Goal: Task Accomplishment & Management: Use online tool/utility

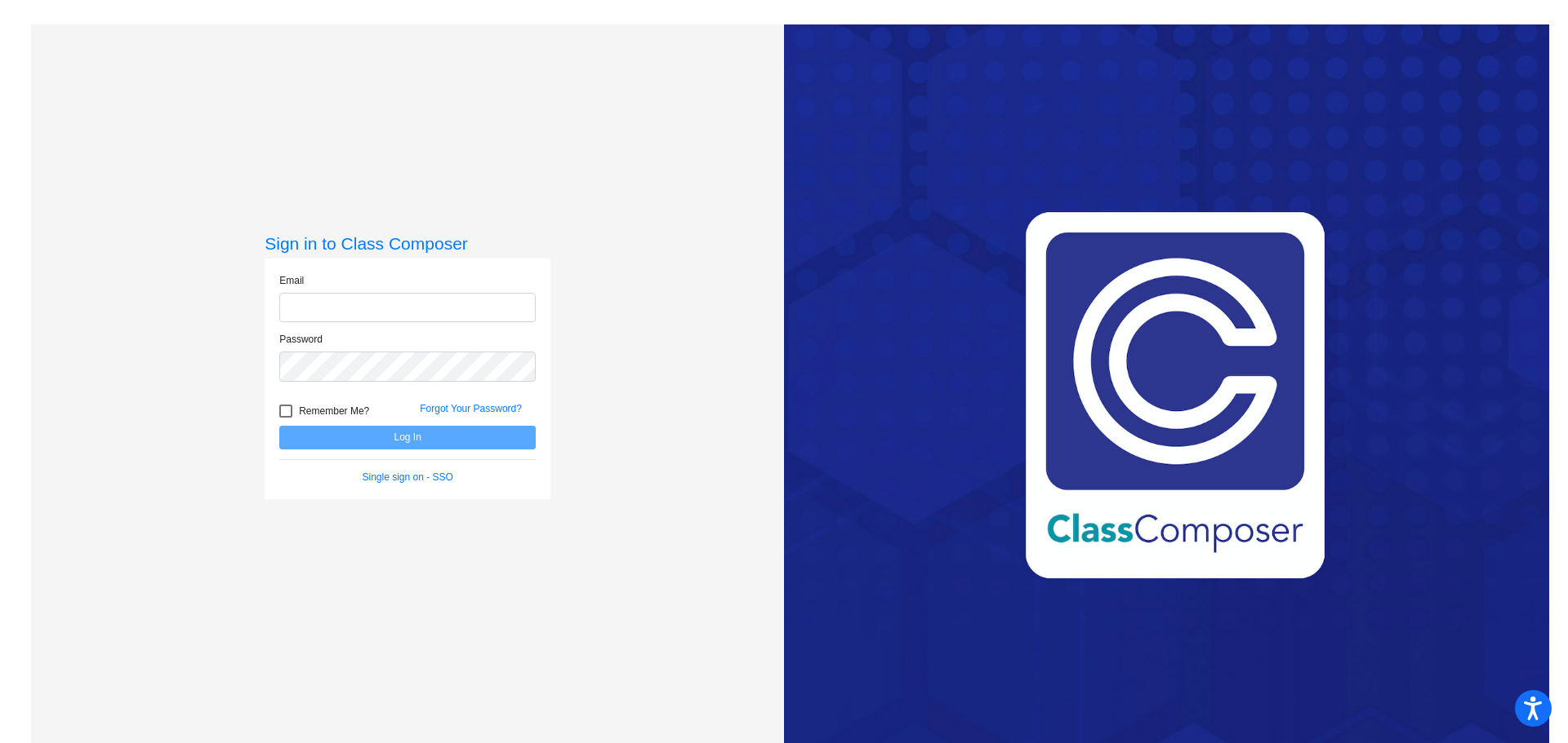
type input "[EMAIL_ADDRESS][DOMAIN_NAME]"
click at [421, 437] on button "Log In" at bounding box center [407, 437] width 256 height 24
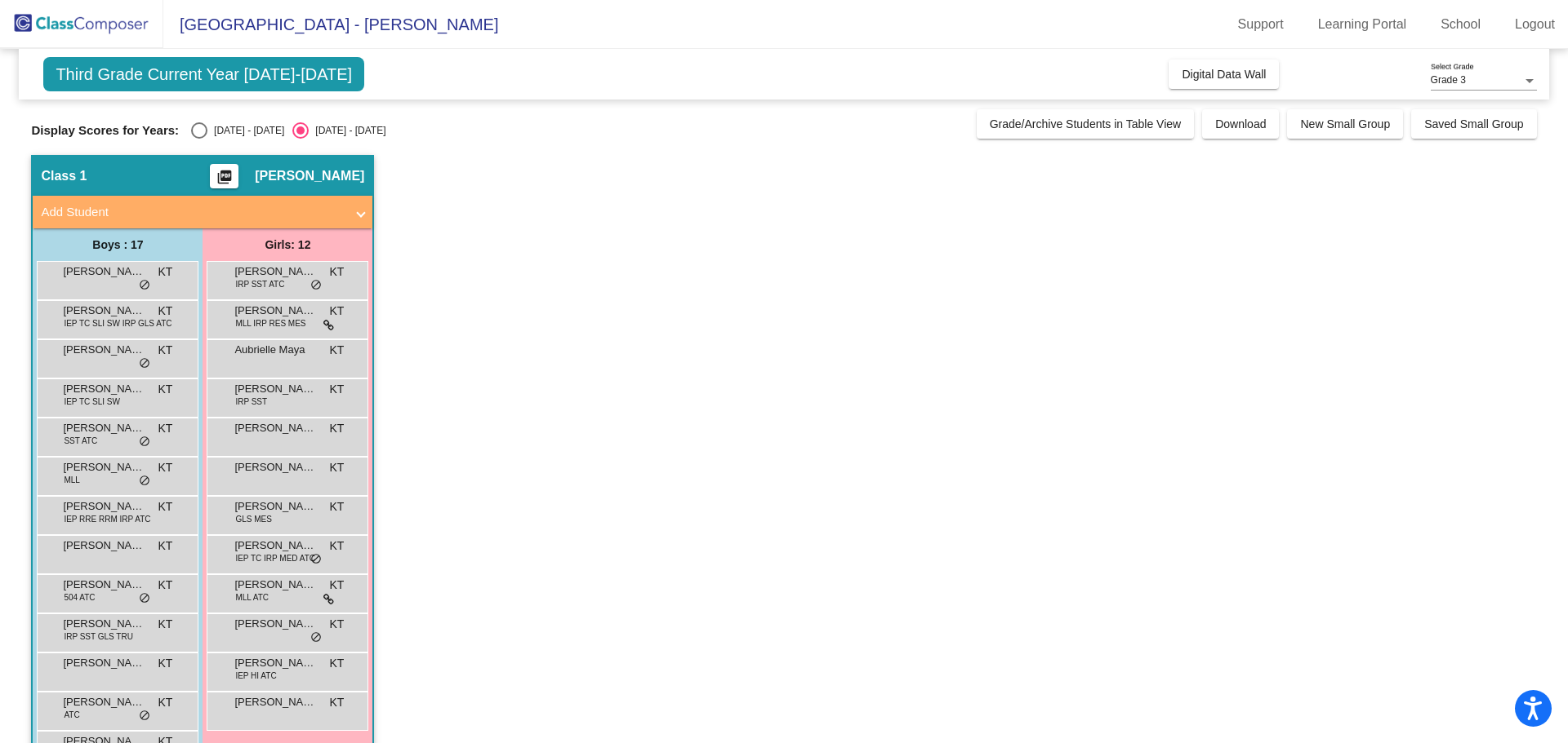
click at [216, 132] on div "[DATE] - [DATE]" at bounding box center [246, 130] width 77 height 15
click at [200, 138] on input "[DATE] - [DATE]" at bounding box center [199, 138] width 1 height 1
radio input "true"
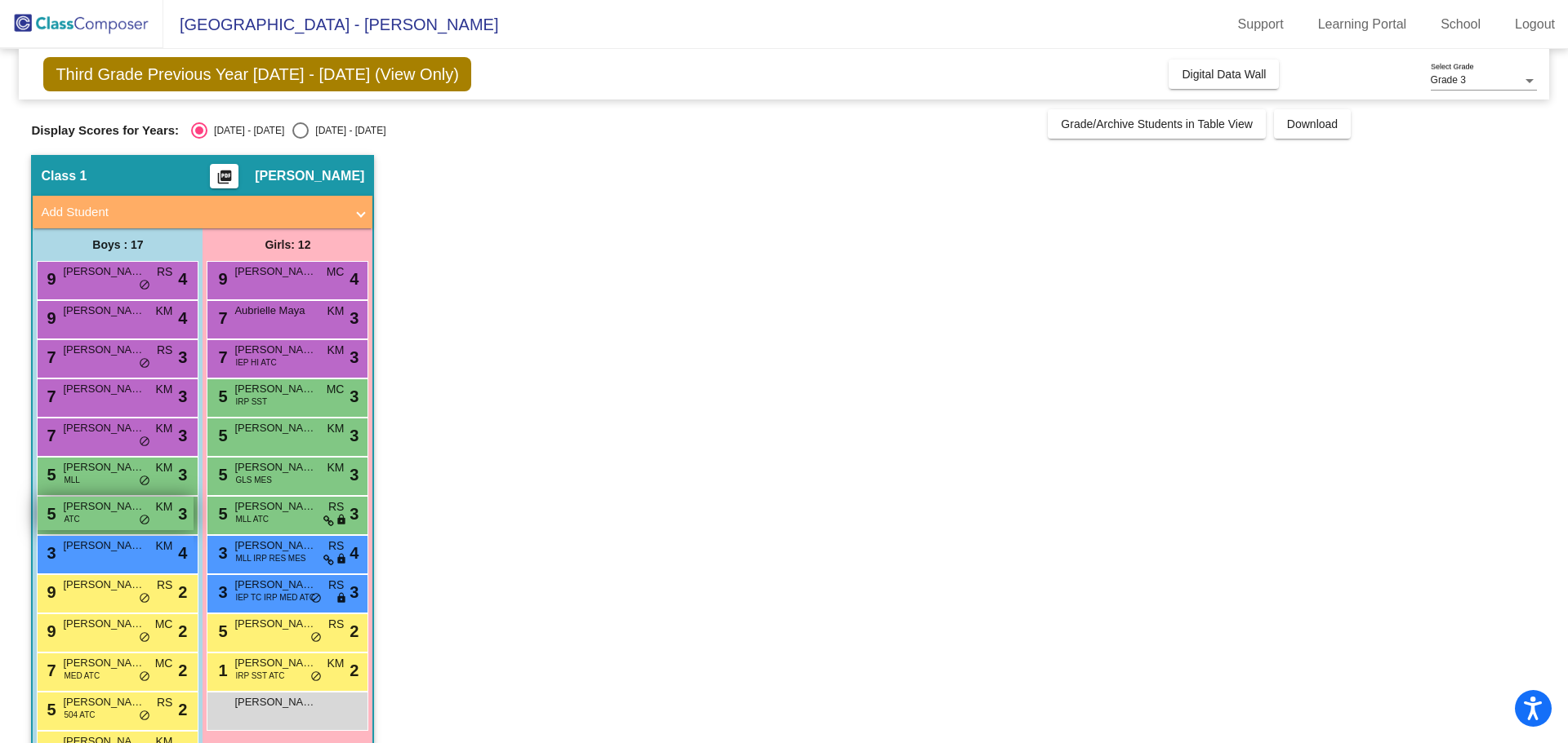
click at [146, 514] on span "do_not_disturb_alt" at bounding box center [144, 520] width 11 height 13
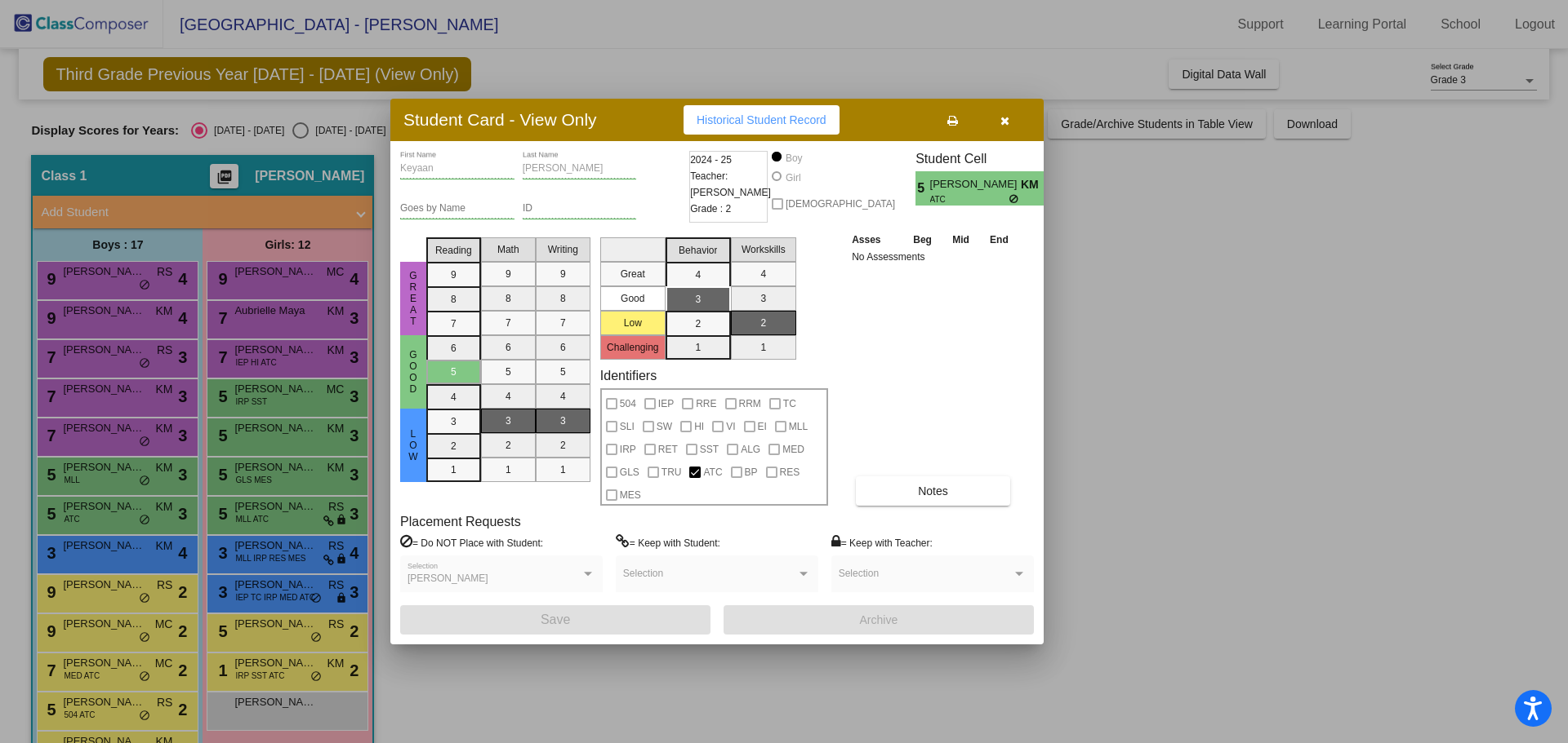
drag, startPoint x: 439, startPoint y: 681, endPoint x: 431, endPoint y: 667, distance: 16.1
click at [433, 674] on div at bounding box center [784, 371] width 1568 height 743
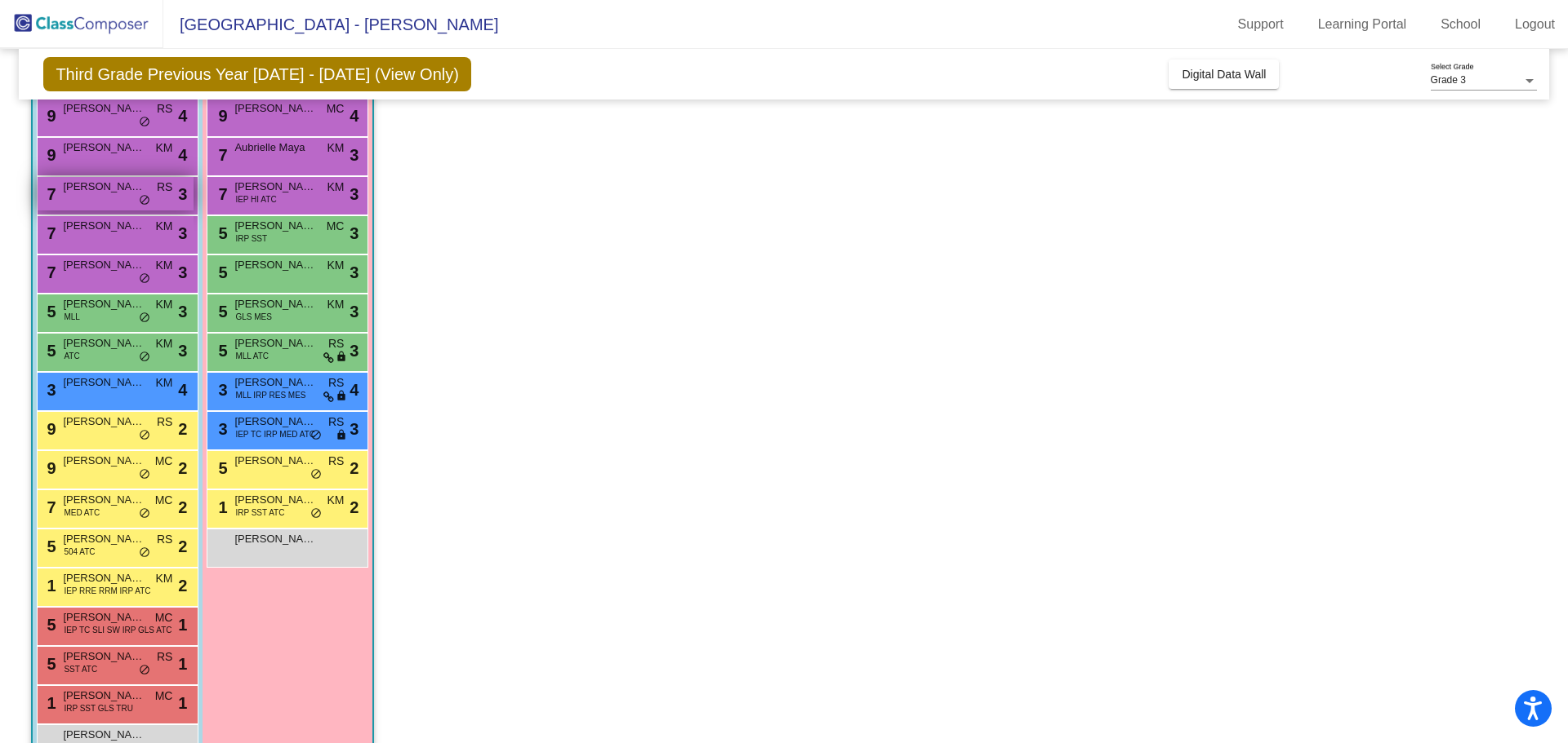
scroll to position [82, 0]
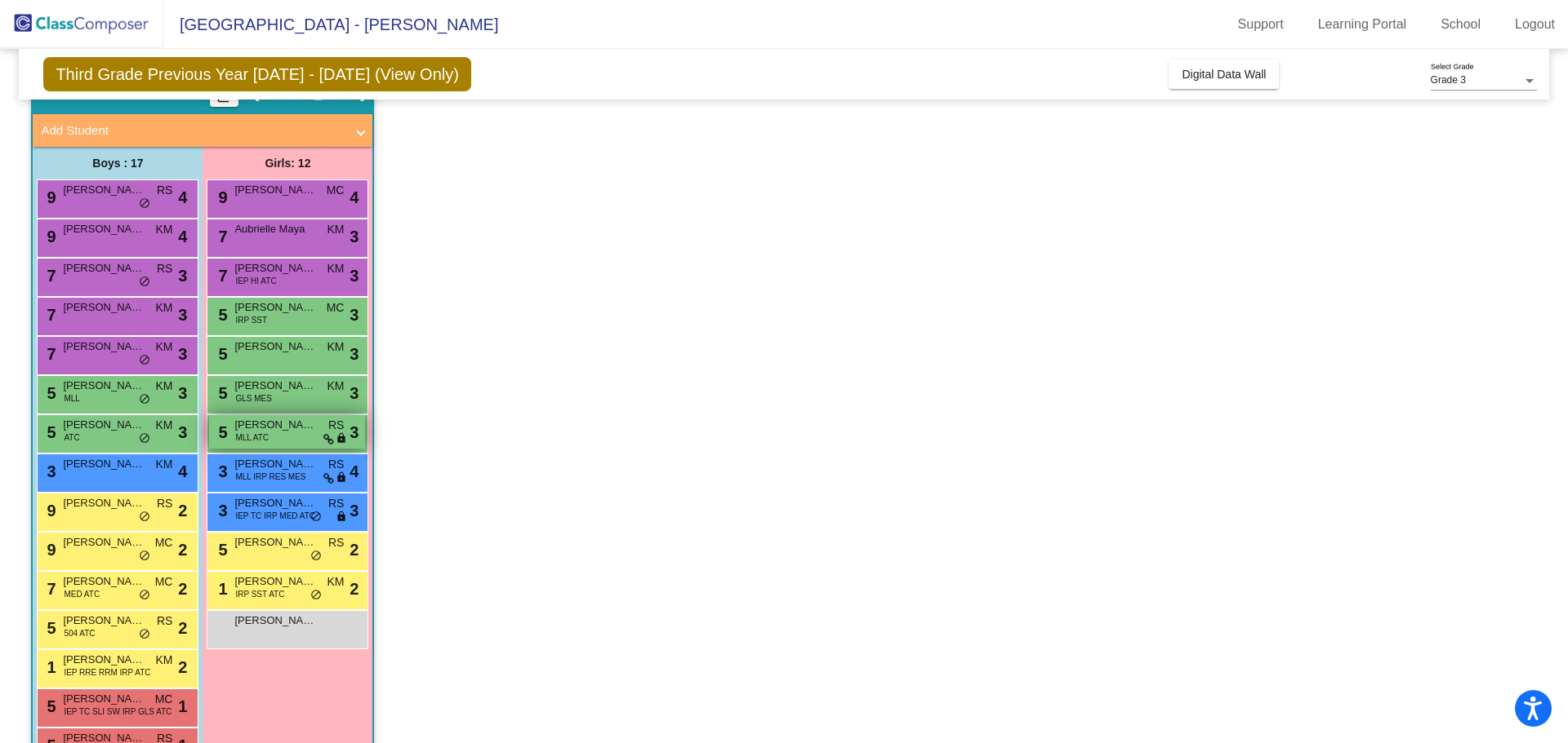
click at [343, 437] on span "lock" at bounding box center [341, 439] width 11 height 13
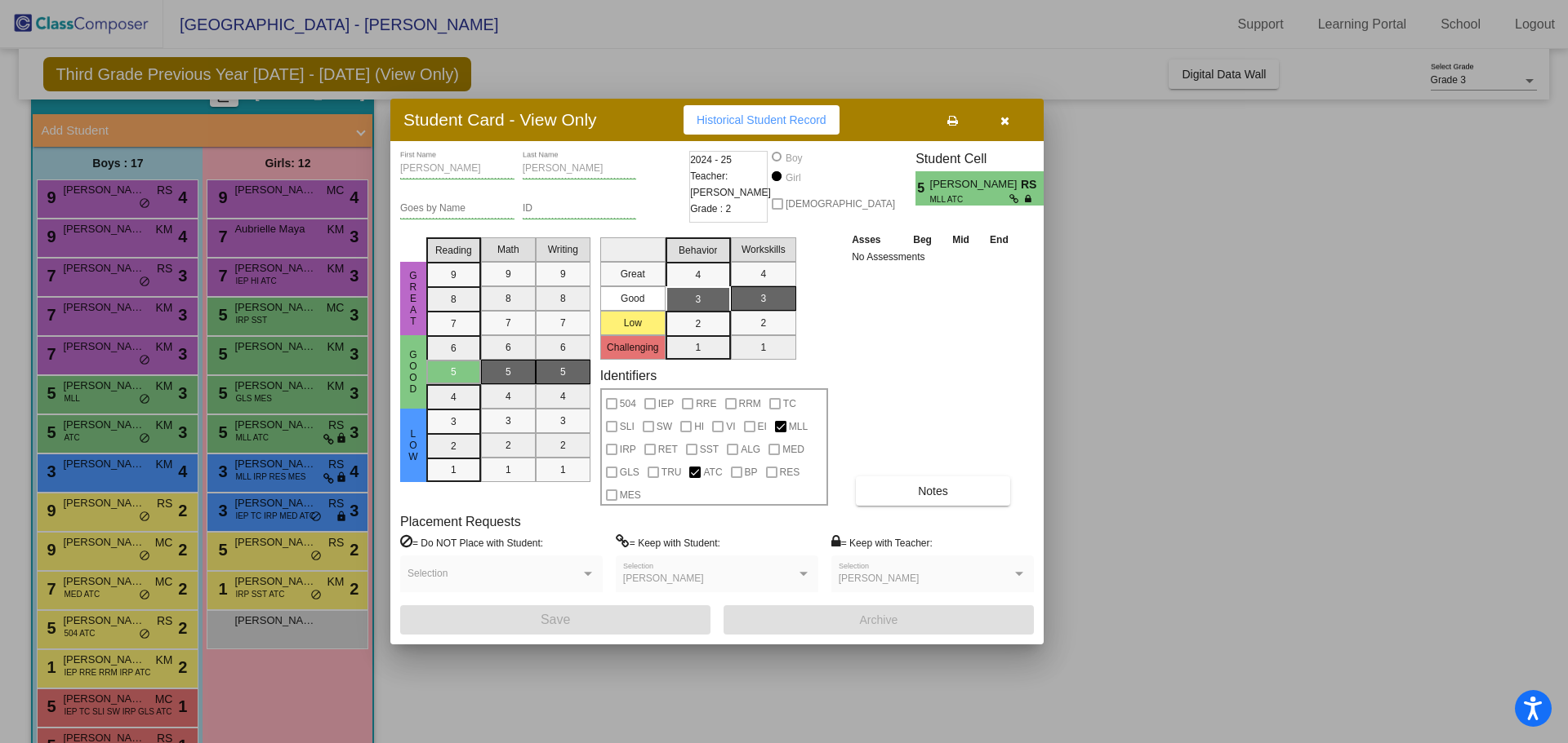
drag, startPoint x: 1009, startPoint y: 115, endPoint x: 1013, endPoint y: 123, distance: 8.9
click at [1009, 115] on button "button" at bounding box center [1004, 120] width 52 height 30
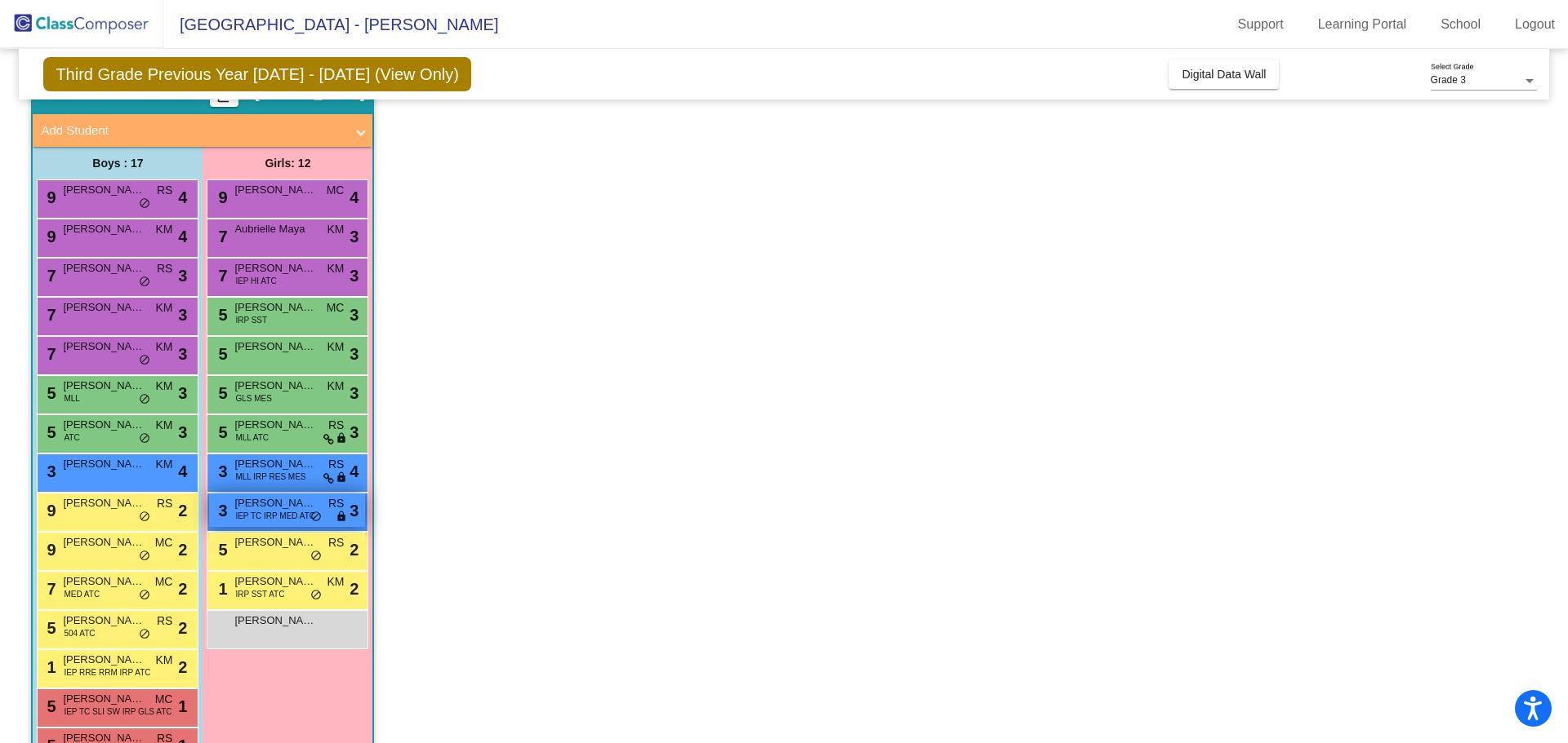
click at [347, 514] on span "lock" at bounding box center [341, 517] width 11 height 13
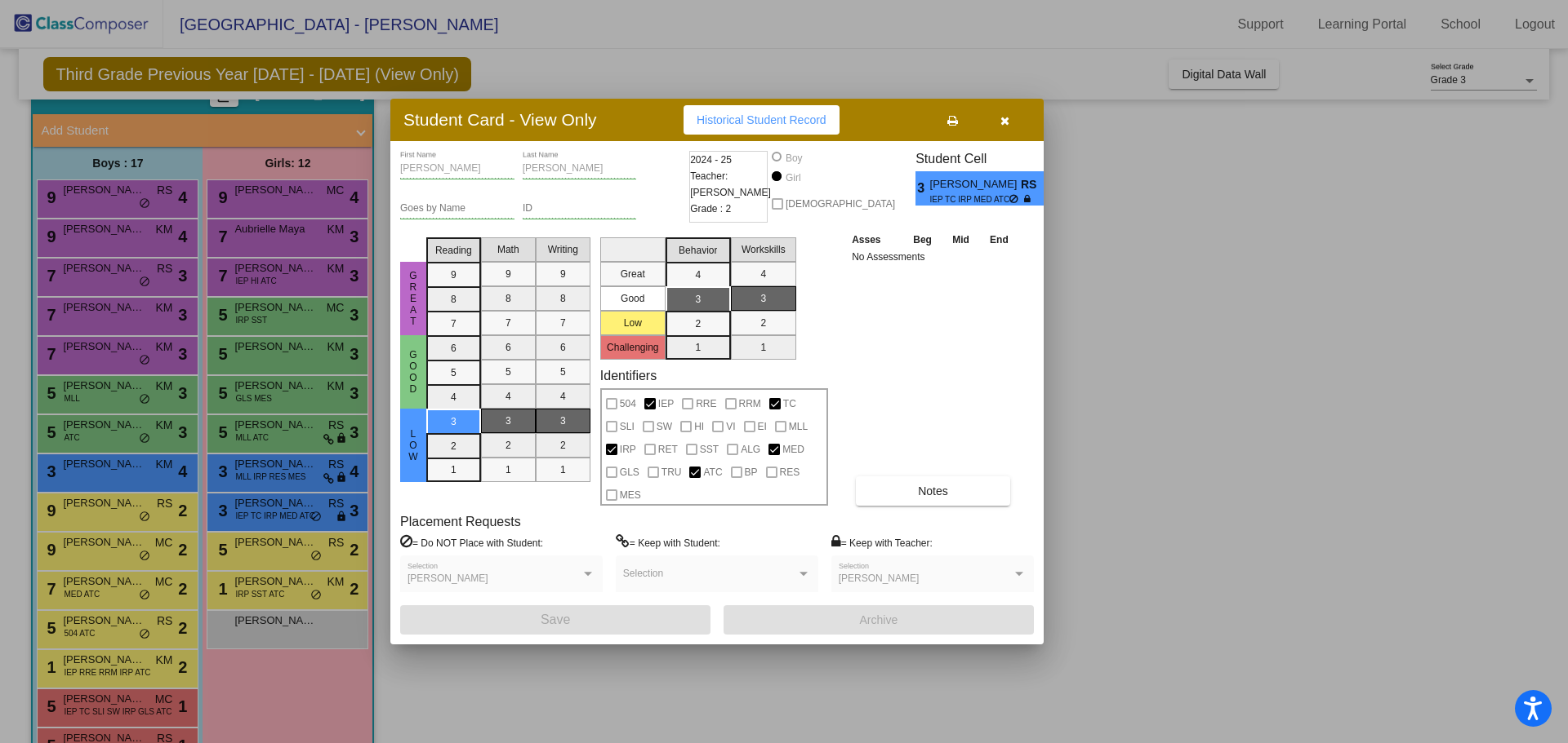
click at [1005, 118] on icon "button" at bounding box center [1005, 120] width 9 height 11
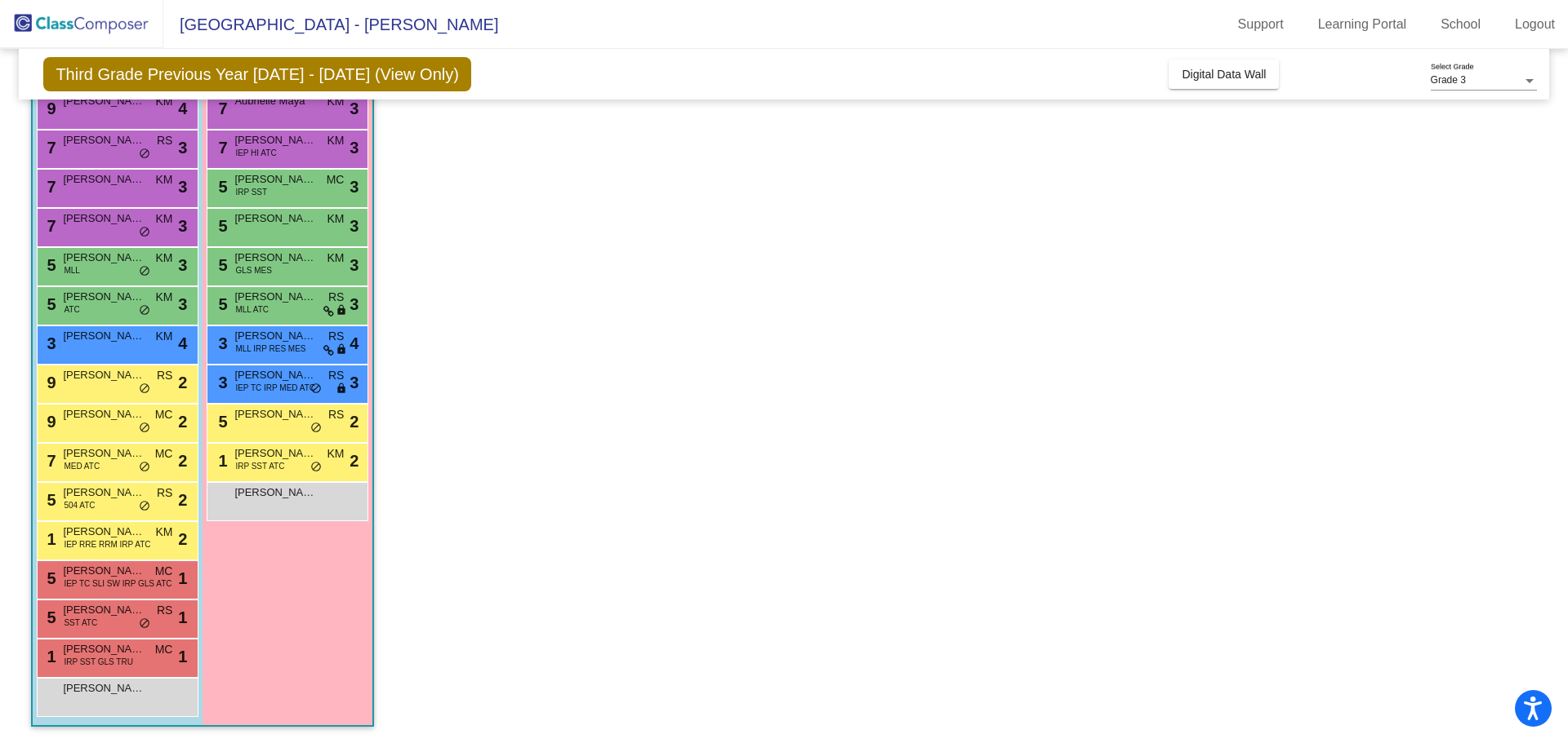
scroll to position [128, 0]
